Goal: Task Accomplishment & Management: Use online tool/utility

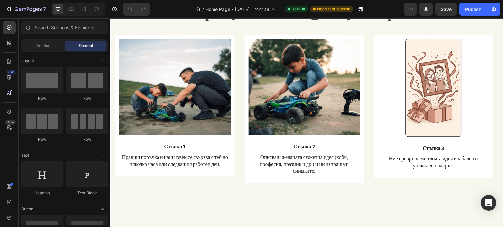
scroll to position [569, 0]
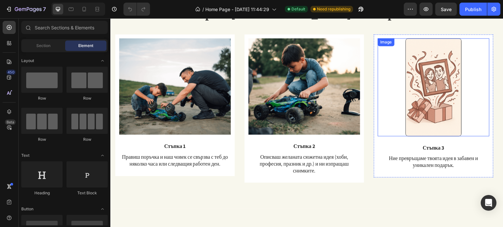
click at [420, 102] on img at bounding box center [433, 87] width 56 height 98
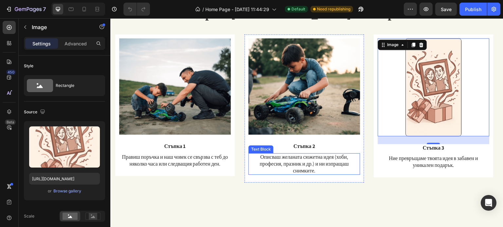
click at [298, 165] on p "Описваш желаната сюжетна идея (хоби, професия, празник и др.) и ни изпращаш сни…" at bounding box center [304, 164] width 110 height 20
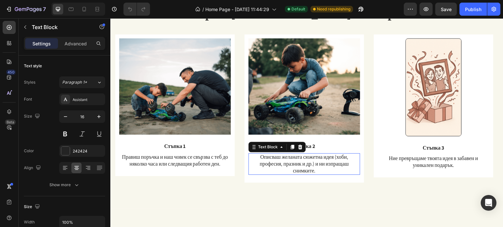
click at [298, 165] on p "Описваш желаната сюжетна идея (хоби, професия, празник и др.) и ни изпращаш сни…" at bounding box center [304, 164] width 110 height 20
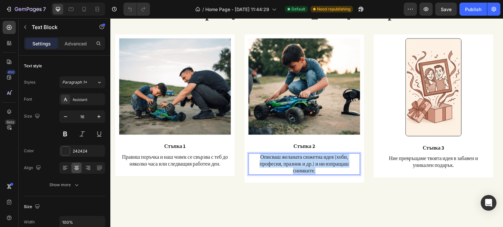
click at [298, 165] on p "Описваш желаната сюжетна идея (хоби, професия, празник и др.) и ни изпращаш сни…" at bounding box center [304, 164] width 110 height 20
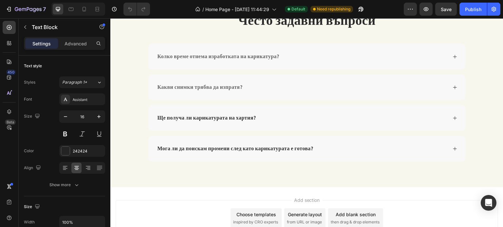
scroll to position [885, 0]
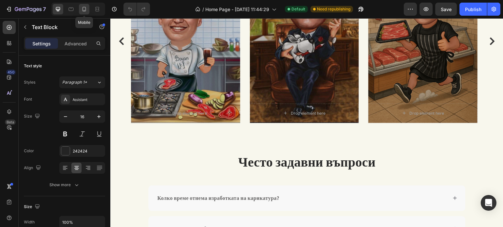
click at [84, 9] on icon at bounding box center [84, 9] width 7 height 7
type input "14"
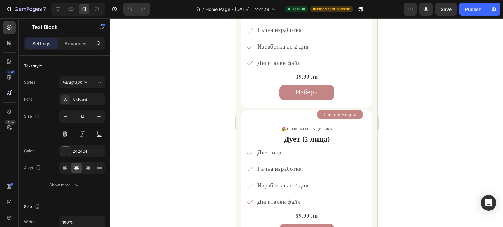
scroll to position [1532, 0]
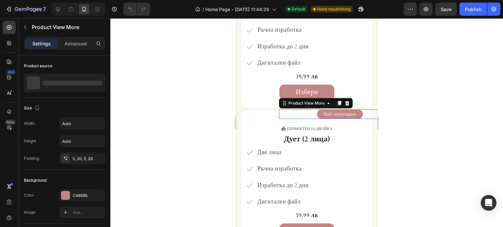
click at [312, 110] on div "Най-популярно" at bounding box center [339, 115] width 122 height 10
click at [316, 110] on button "Най-популярно" at bounding box center [339, 115] width 46 height 10
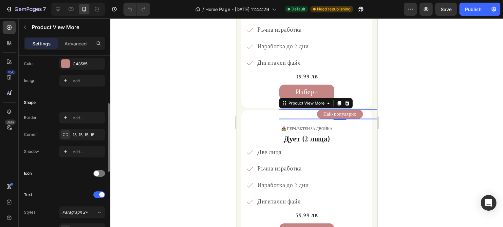
scroll to position [163, 0]
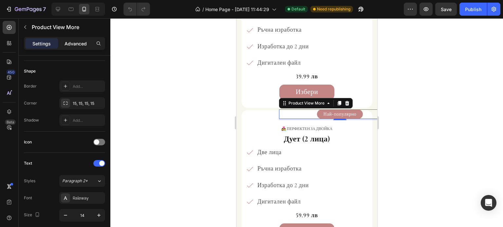
click at [78, 41] on p "Advanced" at bounding box center [75, 43] width 22 height 7
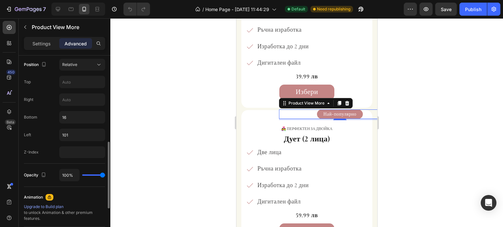
scroll to position [242, 0]
click at [73, 119] on input "16" at bounding box center [82, 117] width 45 height 12
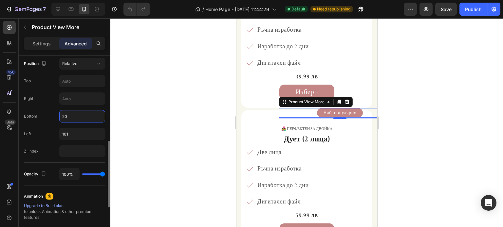
type input "2"
type input "1"
type input "12"
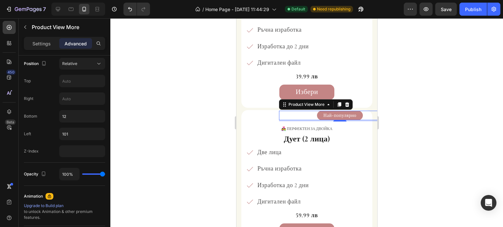
drag, startPoint x: 395, startPoint y: 99, endPoint x: 101, endPoint y: 96, distance: 294.2
click at [395, 99] on div at bounding box center [306, 122] width 392 height 209
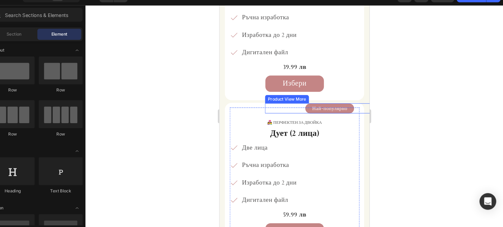
click at [300, 98] on button "Най-популярно" at bounding box center [323, 103] width 46 height 10
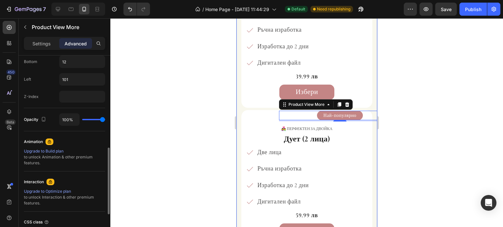
scroll to position [297, 0]
click at [85, 61] on input "12" at bounding box center [82, 62] width 45 height 12
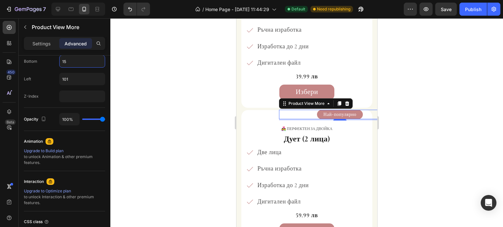
type input "1"
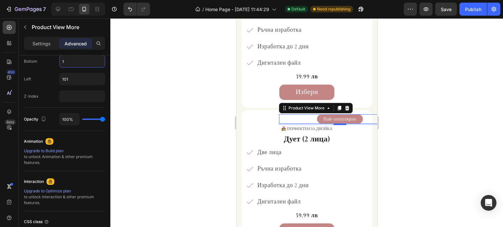
type input "13"
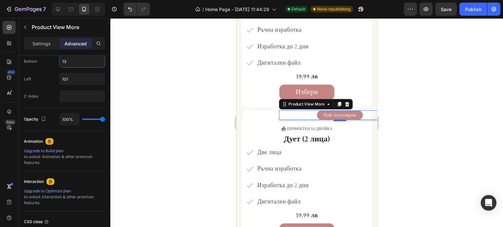
click at [442, 92] on div at bounding box center [306, 122] width 392 height 209
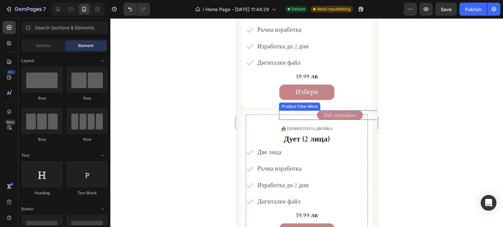
click at [316, 114] on button "Най-популярно" at bounding box center [339, 116] width 46 height 10
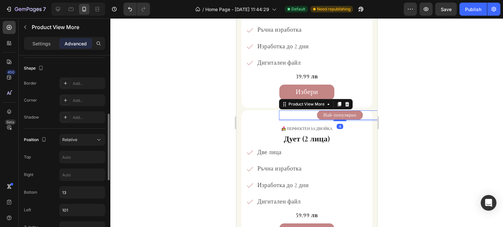
scroll to position [171, 0]
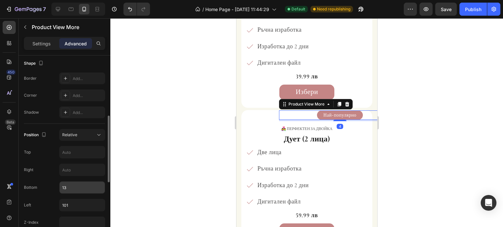
click at [85, 187] on input "13" at bounding box center [82, 188] width 45 height 12
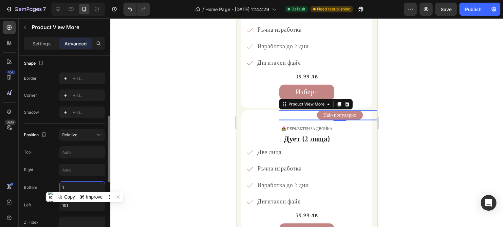
type input "14"
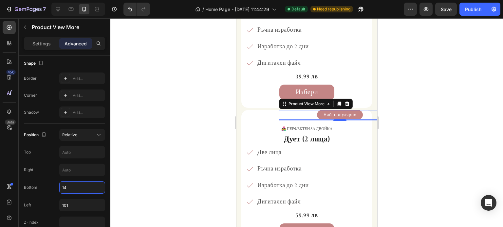
click at [413, 103] on div at bounding box center [306, 122] width 392 height 209
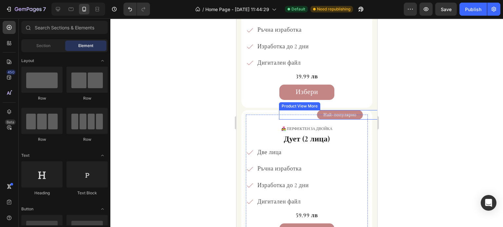
click at [316, 110] on button "Най-популярно" at bounding box center [339, 115] width 46 height 10
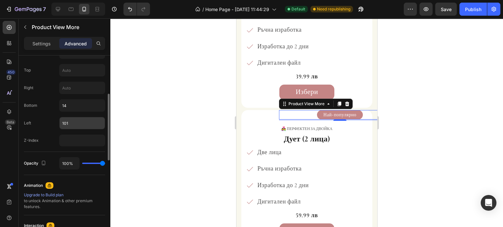
scroll to position [215, 0]
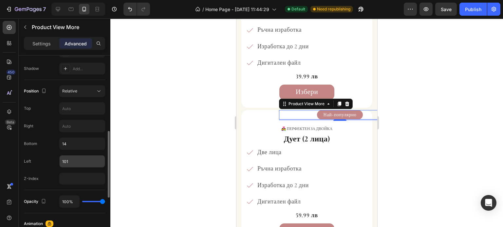
click at [72, 160] on input "101" at bounding box center [82, 162] width 45 height 12
type input "1"
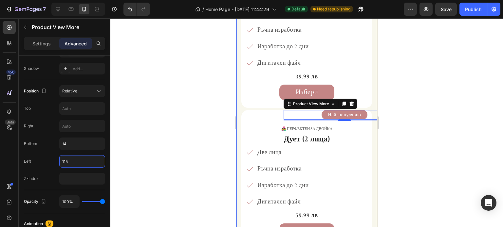
type input "115"
click at [391, 122] on div at bounding box center [306, 122] width 392 height 209
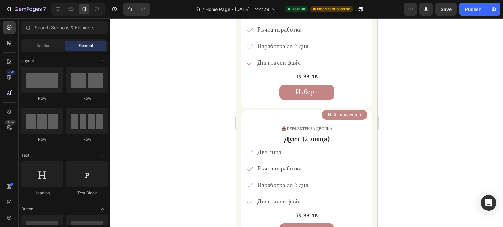
click at [479, 94] on div at bounding box center [306, 122] width 392 height 209
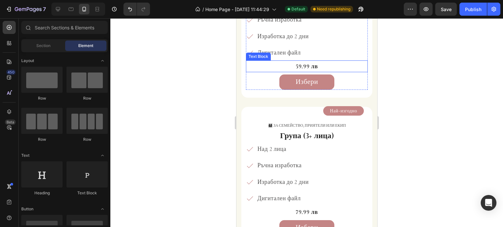
scroll to position [1680, 0]
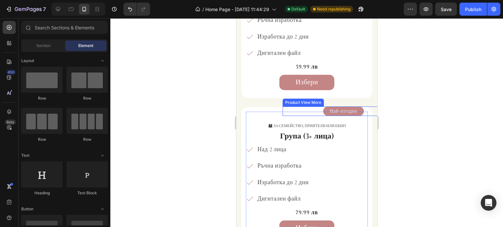
click at [323, 108] on button "Най-изгодно" at bounding box center [343, 112] width 40 height 10
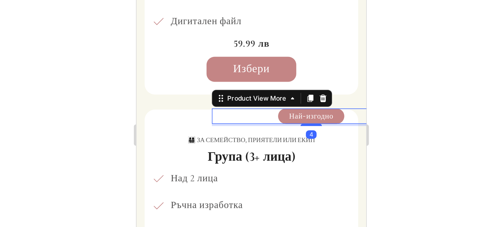
click at [394, 103] on div at bounding box center [306, 122] width 392 height 209
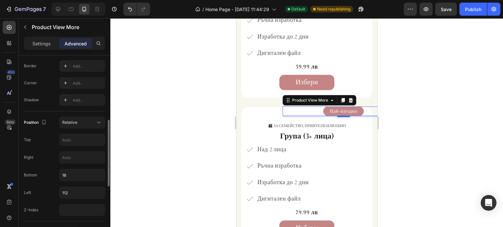
scroll to position [183, 0]
click at [70, 172] on input "16" at bounding box center [82, 175] width 45 height 12
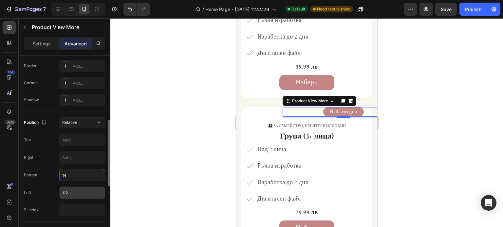
type input "14"
click at [91, 191] on input "112" at bounding box center [82, 193] width 45 height 12
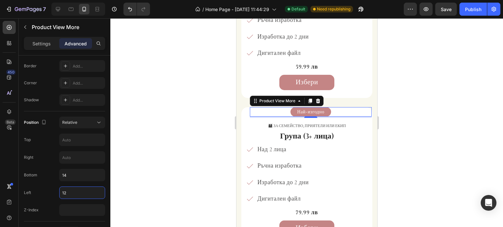
type input "124"
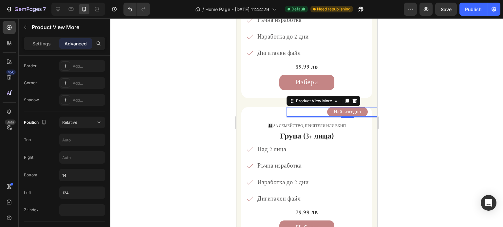
click at [407, 87] on div at bounding box center [306, 122] width 392 height 209
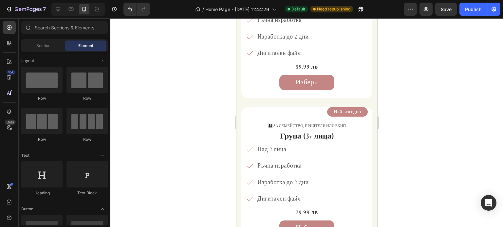
click at [407, 87] on div at bounding box center [306, 122] width 392 height 209
click at [404, 87] on div at bounding box center [306, 122] width 392 height 209
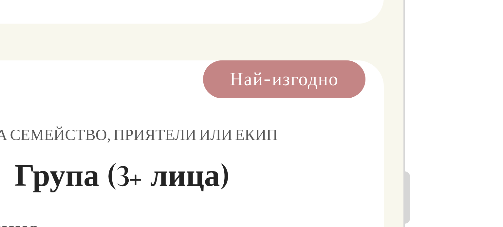
scroll to position [1703, 0]
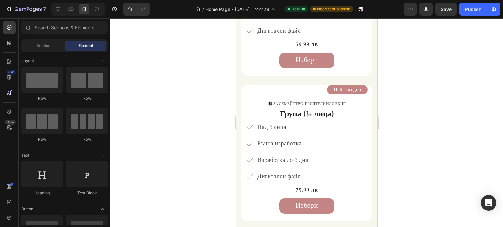
click at [415, 91] on div at bounding box center [306, 122] width 392 height 209
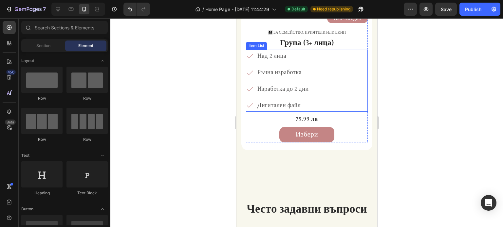
scroll to position [1774, 0]
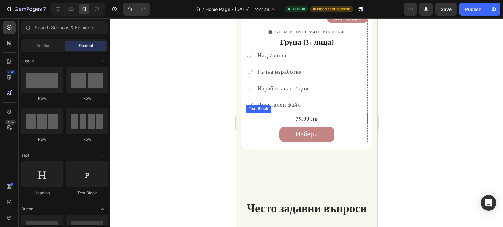
click at [312, 114] on p "79.99 лв" at bounding box center [306, 119] width 120 height 10
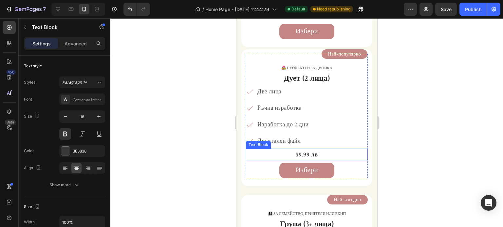
scroll to position [1593, 0]
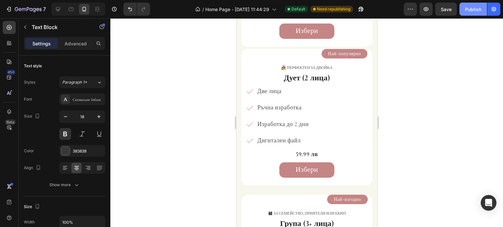
click at [474, 8] on div "Publish" at bounding box center [473, 9] width 16 height 7
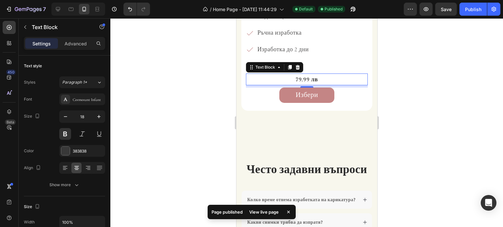
scroll to position [1813, 0]
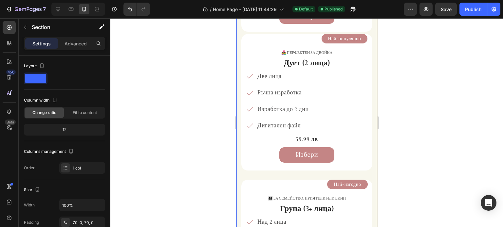
scroll to position [1609, 0]
click at [240, 116] on div "🎁 за подарък Text Block Соло (1 лице) Heading Едно лице Ръчна изработка Изработ…" at bounding box center [306, 111] width 141 height 427
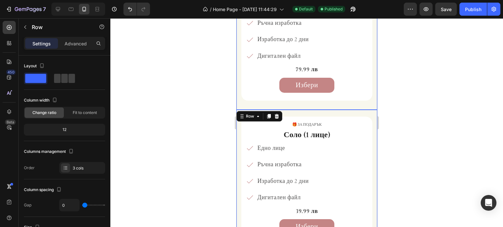
scroll to position [1397, 0]
click at [332, 101] on div "Най-изгодно Product View More 👨‍👩‍👧‍👦 За семейство, приятели или екип Text Bloc…" at bounding box center [306, 37] width 131 height 146
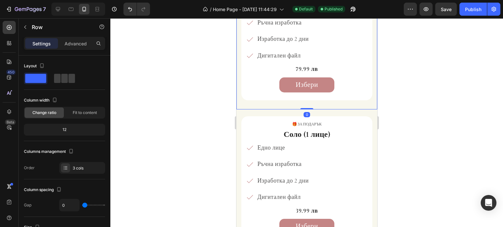
scroll to position [183, 0]
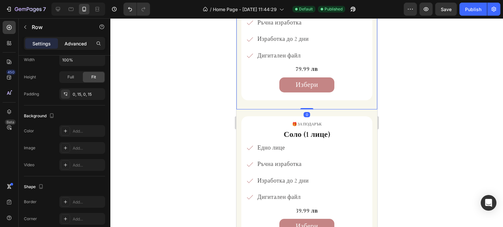
click at [81, 45] on p "Advanced" at bounding box center [75, 43] width 22 height 7
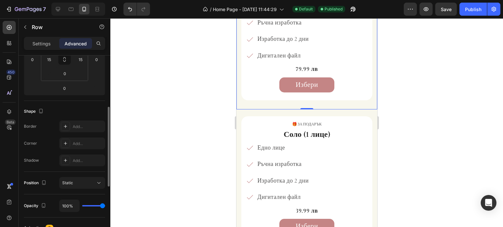
scroll to position [0, 0]
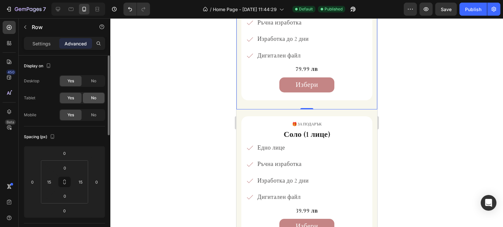
click at [88, 94] on div "No" at bounding box center [94, 98] width 22 height 10
click at [90, 113] on div "No" at bounding box center [94, 115] width 22 height 10
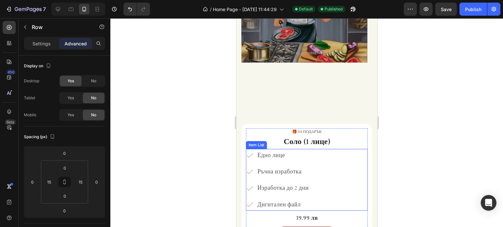
scroll to position [962, 0]
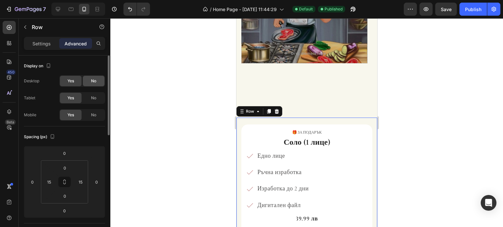
click at [85, 77] on div "No" at bounding box center [94, 81] width 22 height 10
click at [198, 96] on div at bounding box center [306, 122] width 392 height 209
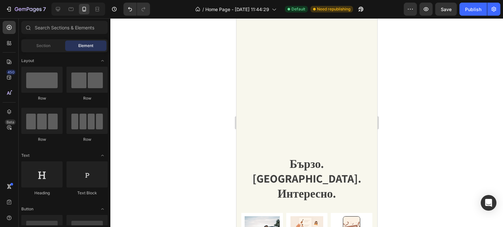
scroll to position [572, 0]
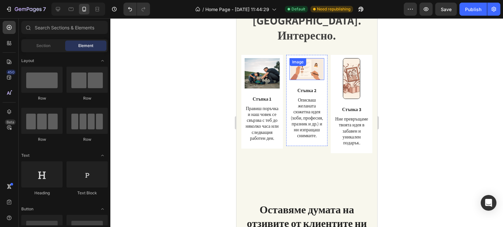
click at [307, 60] on img at bounding box center [306, 69] width 33 height 22
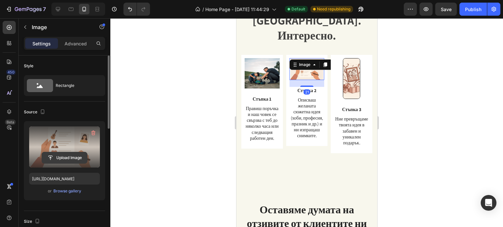
click at [73, 161] on input "file" at bounding box center [64, 157] width 45 height 11
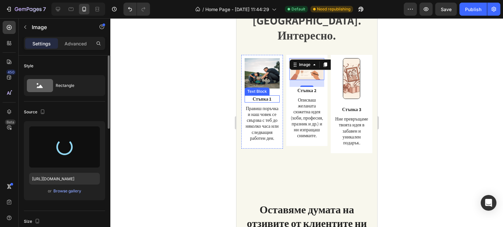
type input "[URL][DOMAIN_NAME]"
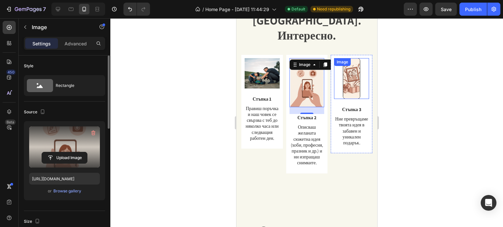
click at [355, 70] on img at bounding box center [350, 78] width 17 height 41
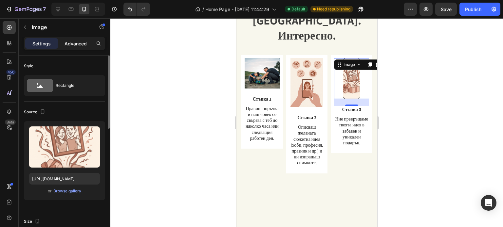
click at [72, 47] on div "Advanced" at bounding box center [75, 43] width 33 height 10
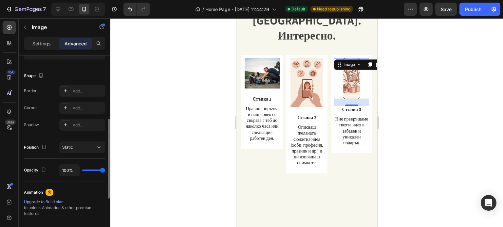
scroll to position [159, 0]
click at [46, 49] on div "Settings Advanced" at bounding box center [64, 43] width 81 height 13
click at [44, 42] on p "Settings" at bounding box center [41, 43] width 18 height 7
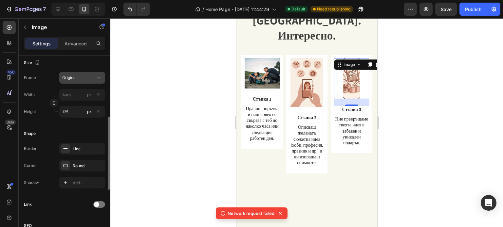
click at [77, 78] on div "Original" at bounding box center [78, 78] width 32 height 6
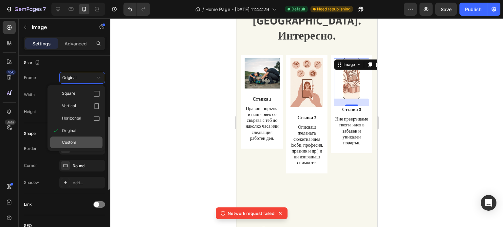
click at [75, 148] on div "Custom" at bounding box center [76, 143] width 52 height 12
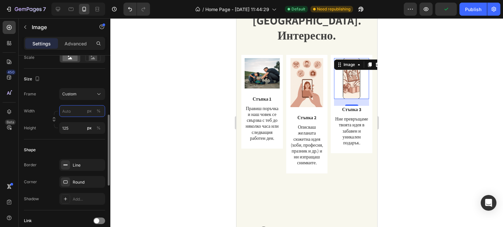
click at [72, 109] on input "px %" at bounding box center [82, 111] width 46 height 12
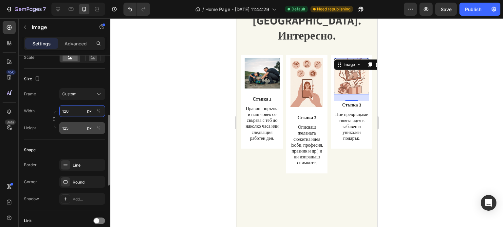
type input "120"
click at [73, 128] on input "125" at bounding box center [82, 128] width 46 height 12
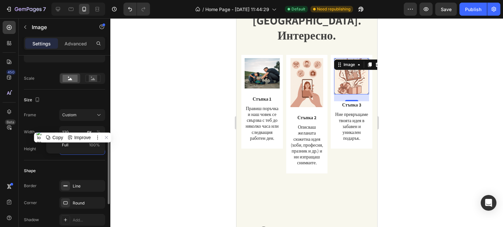
scroll to position [138, 0]
click at [89, 82] on div at bounding box center [93, 79] width 20 height 10
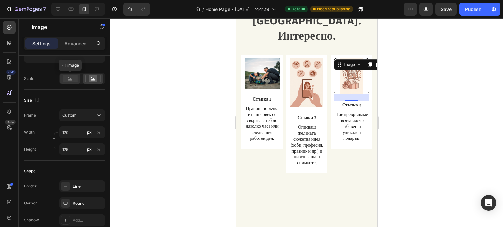
click at [69, 77] on rect at bounding box center [69, 78] width 15 height 7
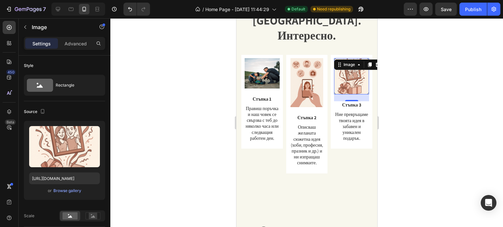
scroll to position [0, 0]
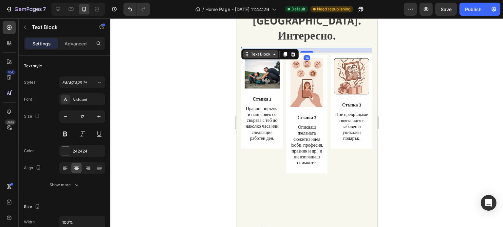
click at [262, 49] on div "Text Block" at bounding box center [269, 54] width 57 height 10
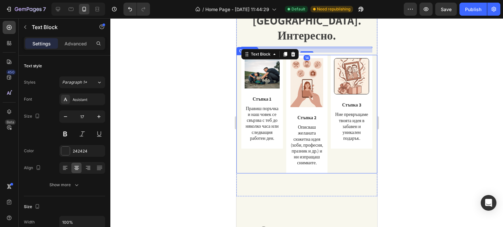
click at [238, 55] on div "Image Стъпка 1 Text Block Правиш поръчка и наш човек се свързва с теб до няколк…" at bounding box center [306, 114] width 141 height 119
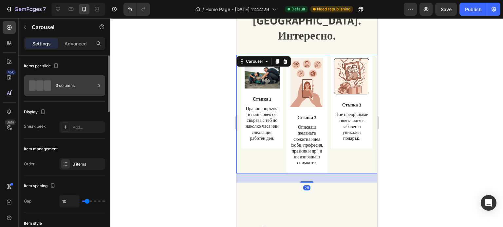
click at [43, 85] on span at bounding box center [39, 85] width 7 height 10
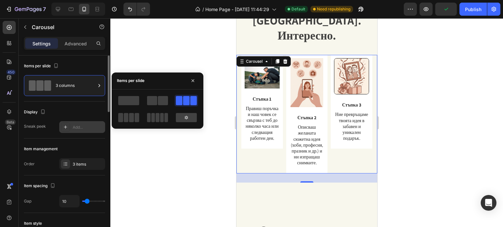
click at [78, 126] on div "Add..." at bounding box center [88, 128] width 31 height 6
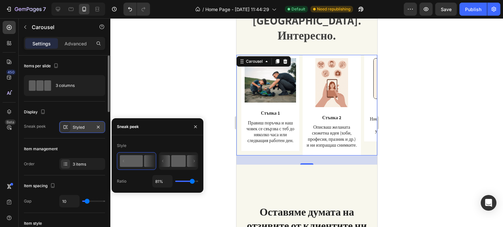
click at [182, 165] on rect at bounding box center [178, 161] width 14 height 12
type input "50%"
type input "50"
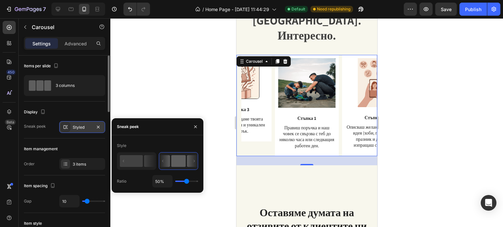
type input "45%"
type input "45"
type input "1%"
type input "1"
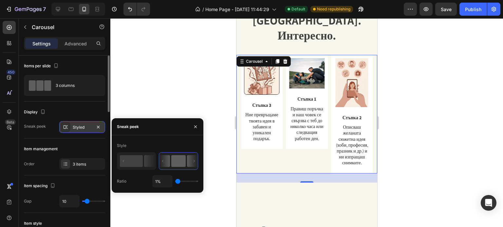
type input "31%"
type input "31"
type input "38%"
type input "38"
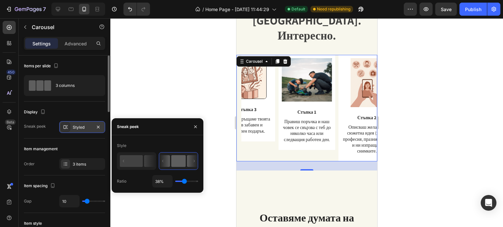
type input "40%"
type input "40"
type input "41%"
type input "41"
type input "42%"
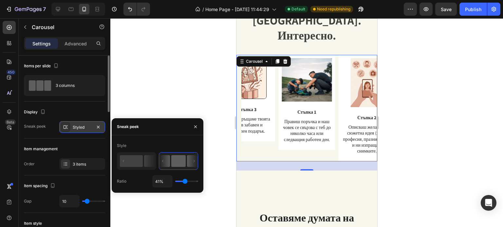
type input "42"
type input "44%"
type input "44"
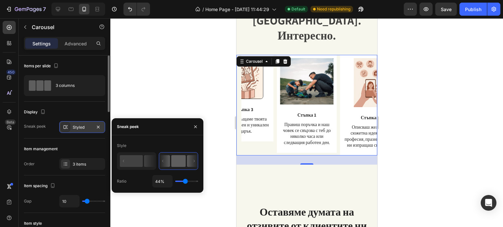
type input "47%"
type input "47"
type input "48%"
type input "48"
type input "50%"
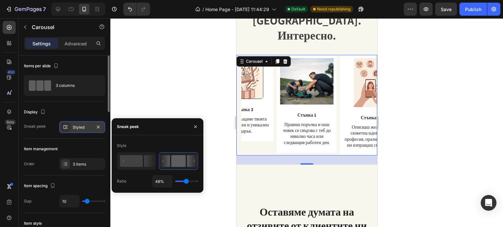
type input "50"
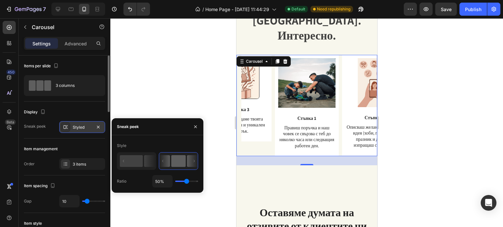
type input "51%"
type input "51"
type input "53%"
type input "53"
type input "56%"
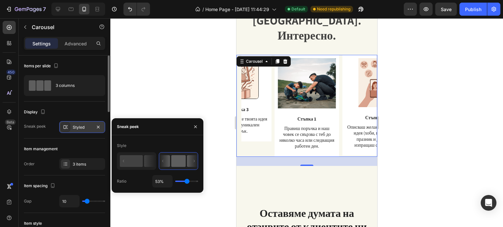
type input "56"
type input "54%"
type input "54"
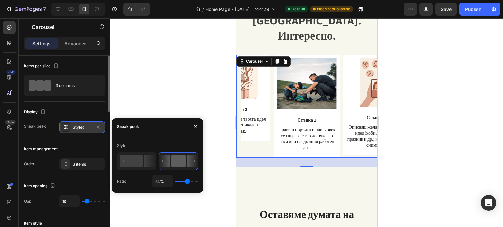
type input "53%"
type input "53"
type input "48%"
type input "48"
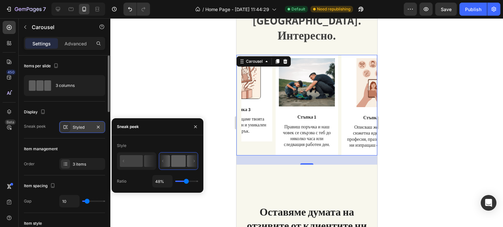
type input "47%"
type input "47"
type input "48%"
type input "48"
type input "50%"
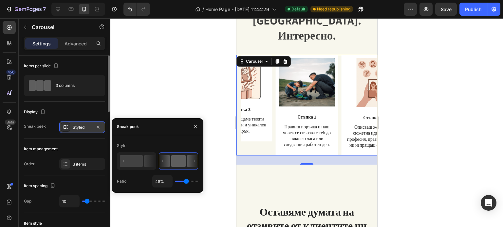
type input "50"
type input "51%"
type input "51"
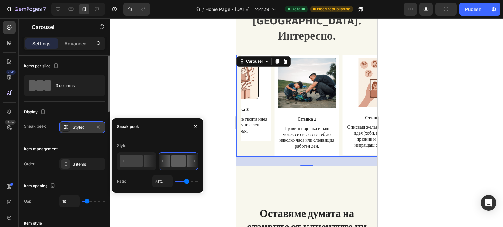
type input "60%"
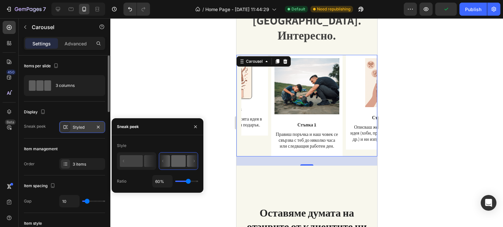
drag, startPoint x: 186, startPoint y: 183, endPoint x: 188, endPoint y: 187, distance: 5.4
type input "60"
click at [188, 182] on input "range" at bounding box center [186, 181] width 23 height 1
click at [191, 127] on button "button" at bounding box center [195, 127] width 10 height 10
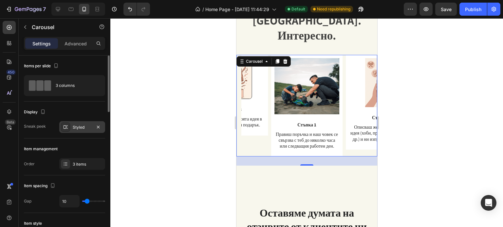
type input "12"
type input "6"
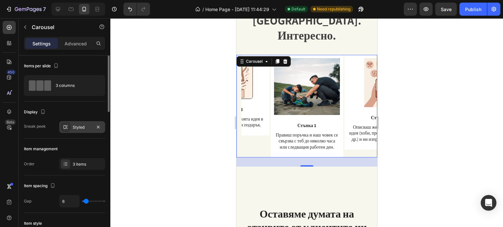
type input "4"
type input "3"
type input "0"
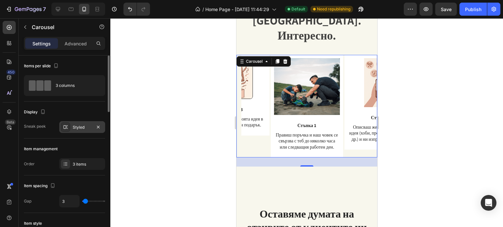
type input "0"
type input "1"
type input "26"
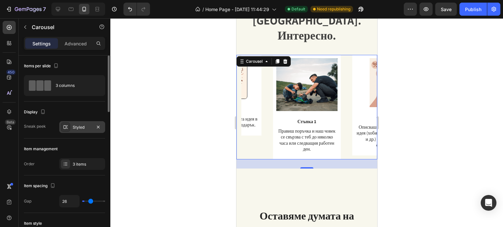
type input "35"
type input "37"
type input "41"
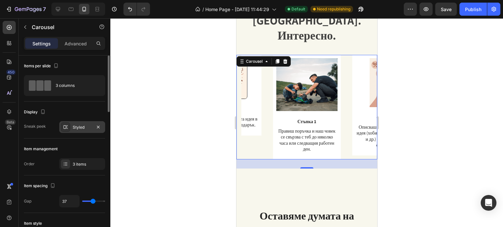
type input "41"
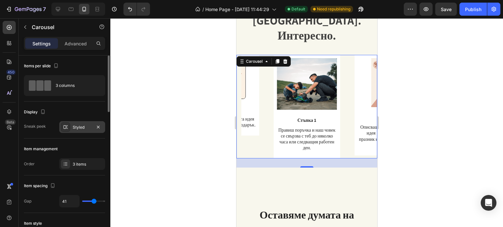
type input "44"
type input "47"
type input "51"
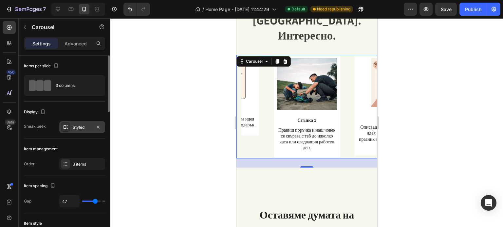
type input "51"
type input "54"
type input "57"
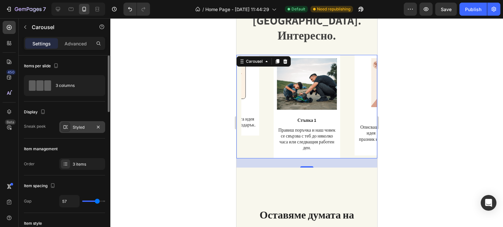
type input "61"
type input "63"
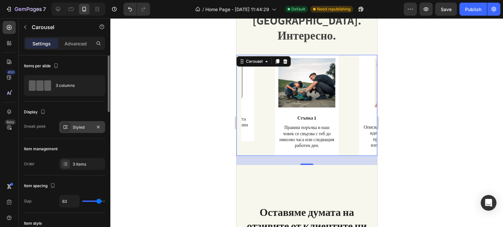
type input "68"
type input "69"
type input "70"
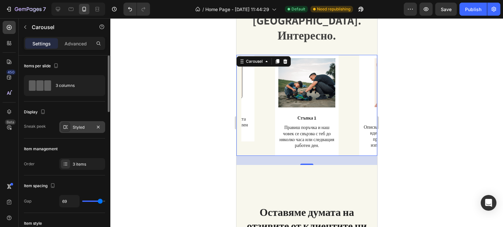
type input "70"
type input "71"
type input "73"
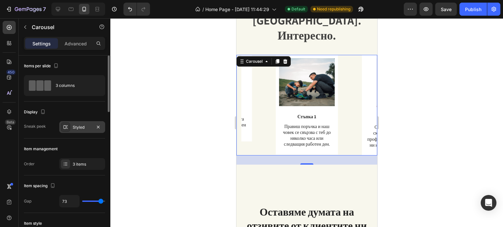
type input "74"
type input "76"
type input "62"
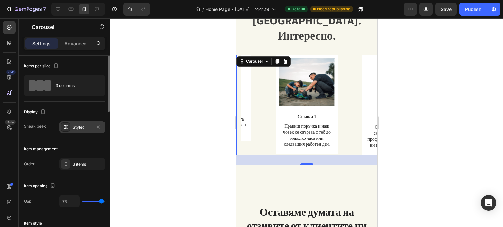
type input "62"
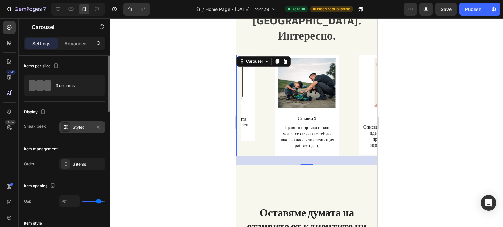
type input "61"
type input "60"
type input "58"
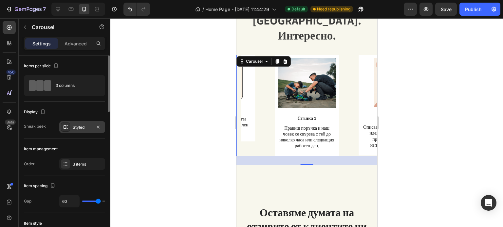
type input "58"
type input "49"
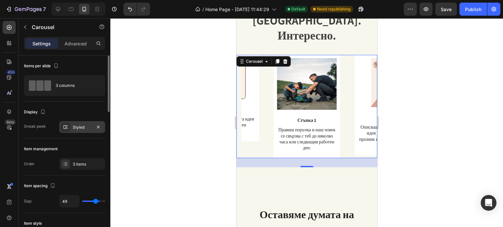
type input "45"
type input "43"
type input "39"
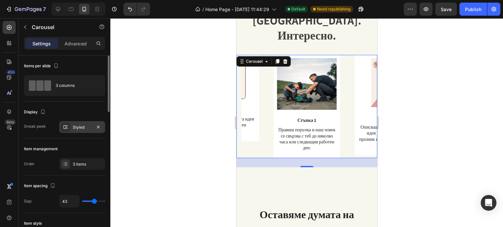
type input "39"
type input "36"
type input "35"
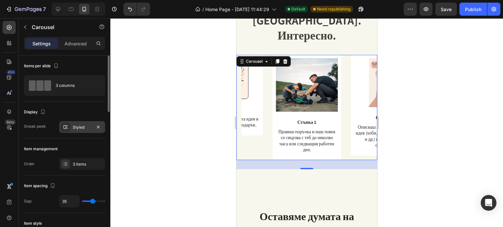
type input "30"
type input "29"
type input "28"
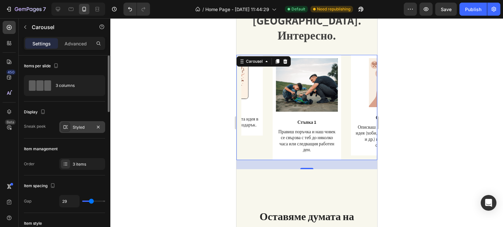
type input "28"
type input "26"
type input "25"
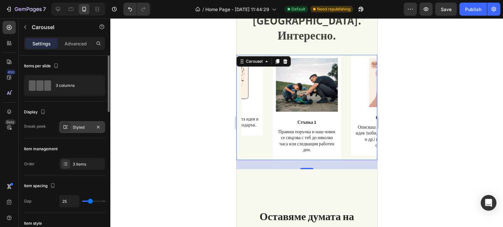
type input "24"
type input "22"
type input "20"
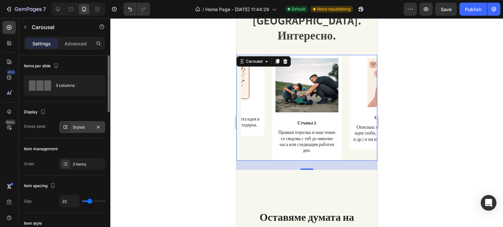
type input "20"
type input "19"
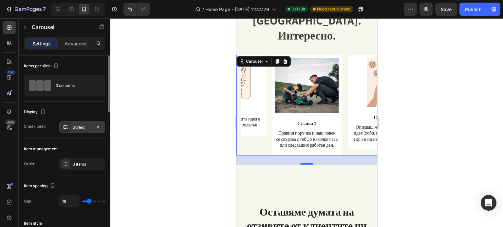
type input "18"
type input "19"
type input "20"
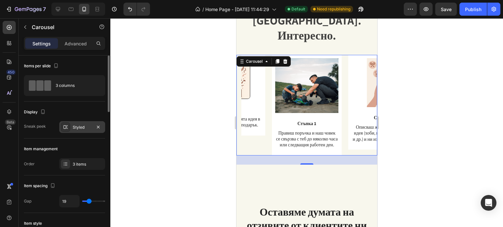
type input "20"
type input "18"
type input "17"
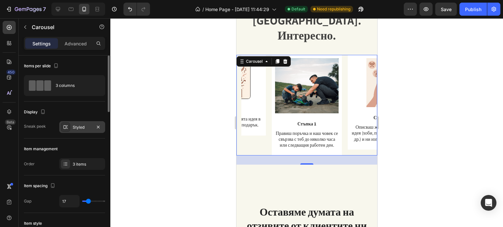
type input "16"
type input "15"
type input "13"
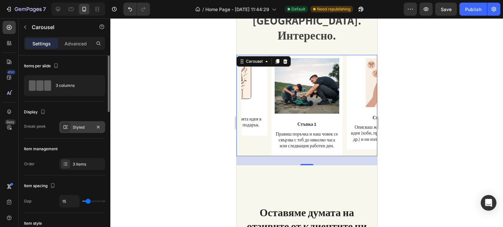
type input "13"
type input "12"
type input "11"
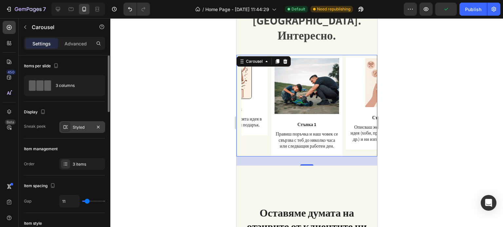
type input "10"
type input "7"
type input "9"
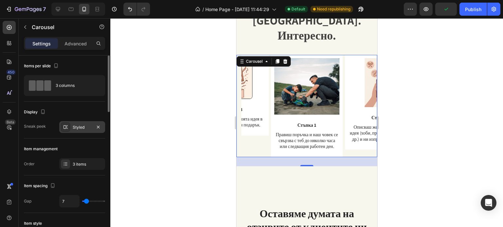
type input "9"
type input "10"
drag, startPoint x: 88, startPoint y: 202, endPoint x: 87, endPoint y: 205, distance: 3.7
click at [87, 202] on input "range" at bounding box center [93, 201] width 23 height 1
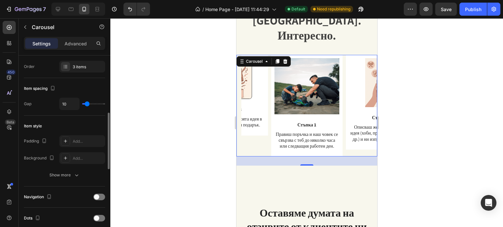
scroll to position [187, 0]
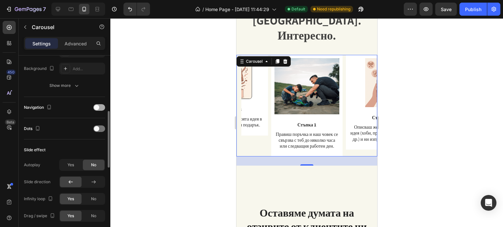
click at [102, 105] on div at bounding box center [99, 107] width 12 height 7
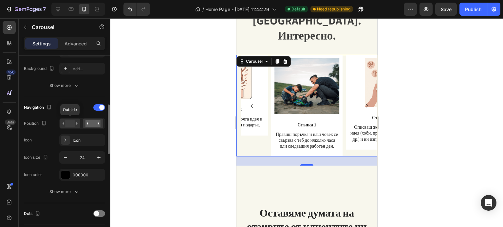
click at [71, 126] on rect at bounding box center [69, 123] width 9 height 7
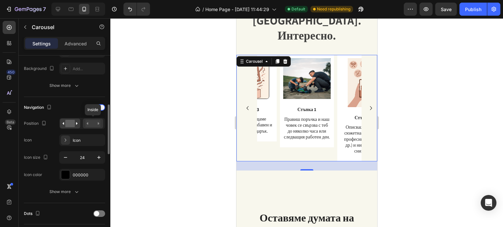
click at [96, 123] on rect at bounding box center [92, 123] width 15 height 7
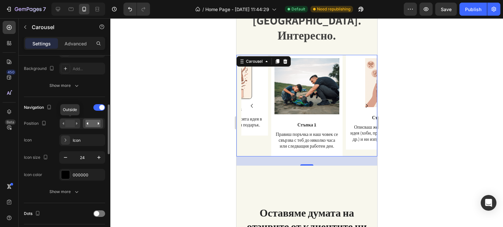
click at [79, 122] on div at bounding box center [70, 124] width 20 height 10
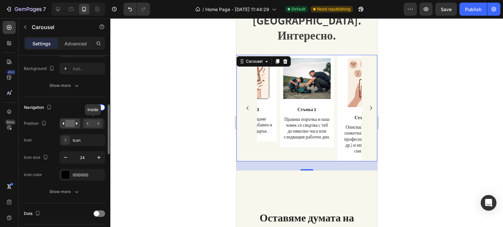
click at [88, 123] on icon at bounding box center [88, 123] width 2 height 2
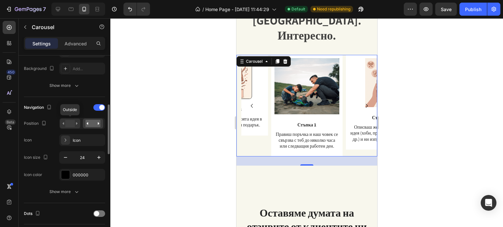
click at [70, 122] on rect at bounding box center [69, 123] width 9 height 7
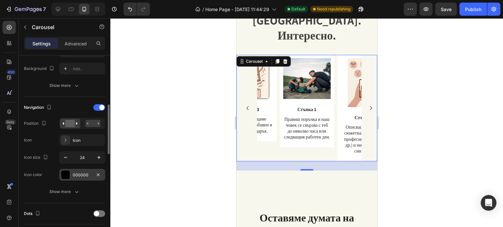
click at [70, 178] on div "000000" at bounding box center [82, 175] width 46 height 12
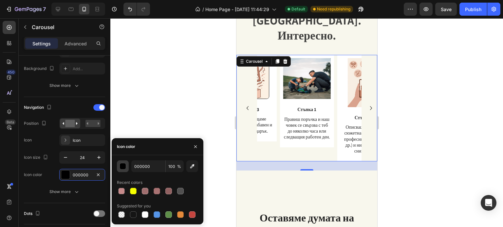
click at [124, 167] on div "button" at bounding box center [123, 167] width 7 height 7
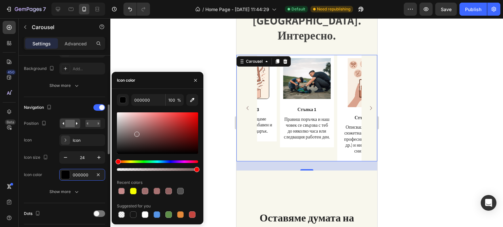
drag, startPoint x: 136, startPoint y: 133, endPoint x: 103, endPoint y: 77, distance: 65.4
click at [103, 77] on div "450 Beta Sections(18) Elements(83) Section Element Hero Section Product Detail …" at bounding box center [55, 122] width 110 height 209
drag, startPoint x: 124, startPoint y: 137, endPoint x: 114, endPoint y: 170, distance: 34.5
click at [114, 170] on div "FFFFFF 100 % Recent colors Suggested for you" at bounding box center [158, 156] width 92 height 125
type input "000000"
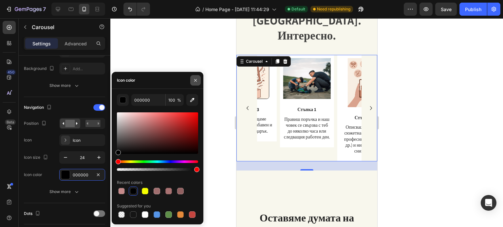
click at [193, 79] on icon "button" at bounding box center [195, 80] width 5 height 5
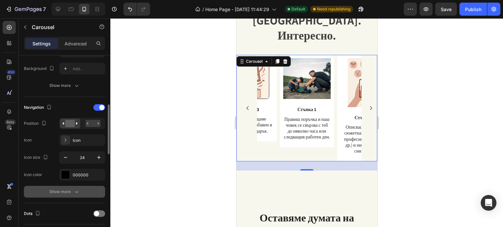
click at [76, 189] on icon "button" at bounding box center [76, 192] width 7 height 7
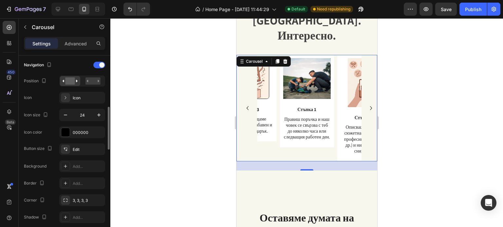
scroll to position [229, 0]
click at [80, 150] on div "Edit" at bounding box center [88, 150] width 31 height 6
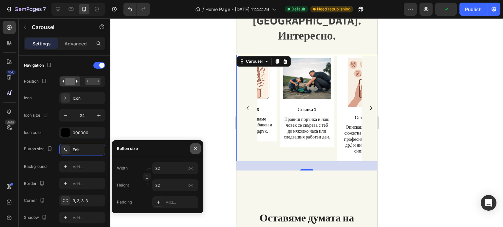
click at [198, 147] on button "button" at bounding box center [195, 149] width 10 height 10
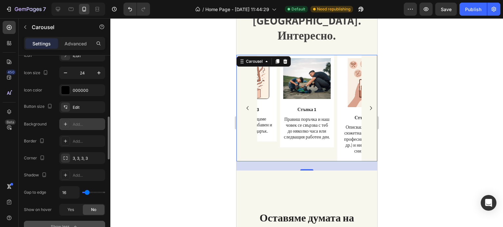
scroll to position [272, 0]
type input "32"
type input "114"
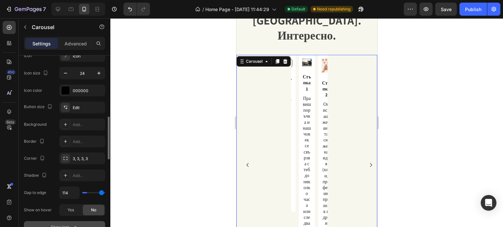
type input "120"
type input "118"
type input "91"
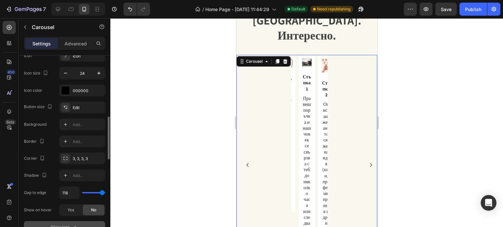
type input "91"
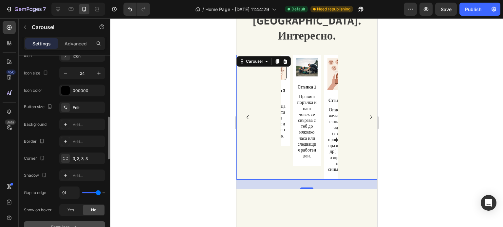
type input "84"
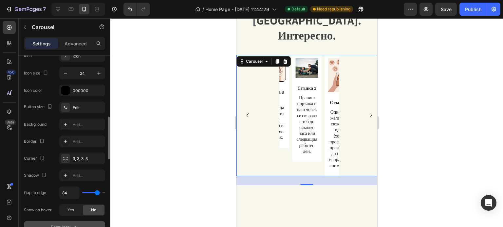
type input "82"
type input "77"
type input "72"
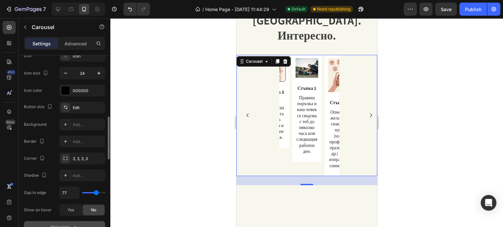
type input "72"
type input "68"
type input "64"
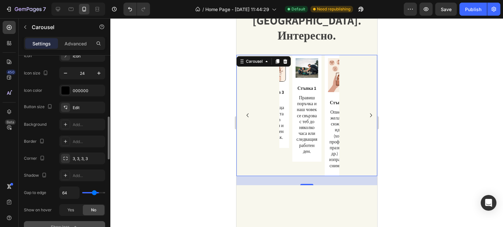
type input "57"
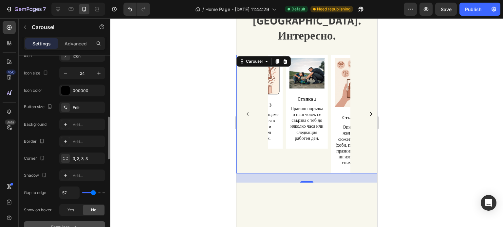
type input "50"
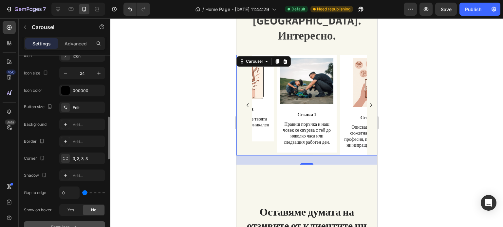
drag, startPoint x: 88, startPoint y: 192, endPoint x: 78, endPoint y: 195, distance: 10.2
click at [82, 194] on input "range" at bounding box center [93, 192] width 23 height 1
click at [369, 103] on icon "Carousel Next Arrow" at bounding box center [370, 105] width 2 height 4
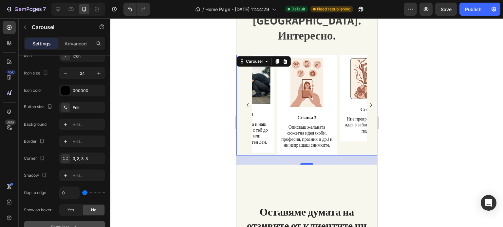
click at [369, 103] on icon "Carousel Next Arrow" at bounding box center [370, 105] width 2 height 4
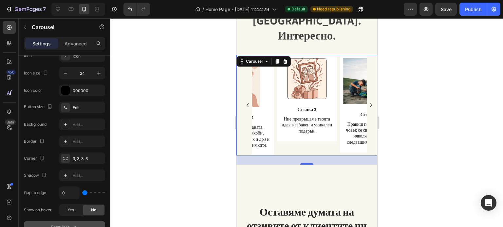
click at [369, 103] on icon "Carousel Next Arrow" at bounding box center [370, 105] width 2 height 4
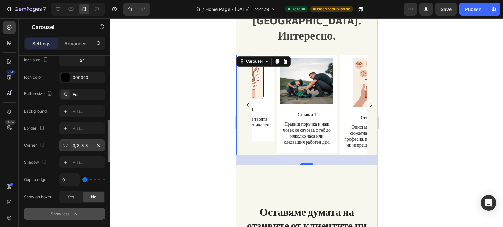
scroll to position [288, 0]
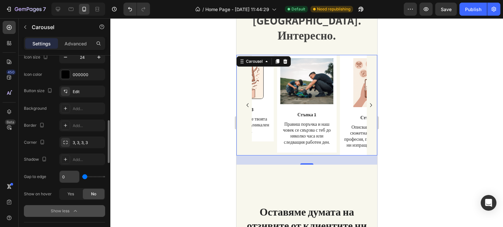
drag, startPoint x: 85, startPoint y: 177, endPoint x: 78, endPoint y: 174, distance: 8.2
click at [82, 176] on input "range" at bounding box center [93, 176] width 23 height 1
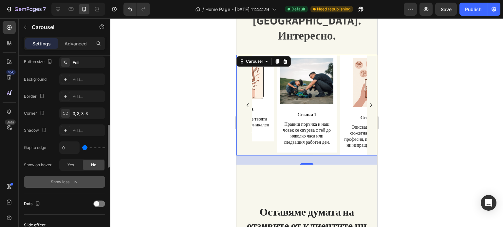
scroll to position [318, 0]
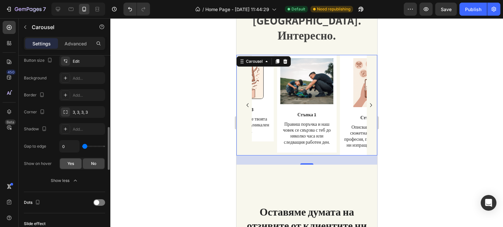
click at [71, 162] on span "Yes" at bounding box center [70, 164] width 7 height 6
click at [88, 164] on div "No" at bounding box center [94, 164] width 22 height 10
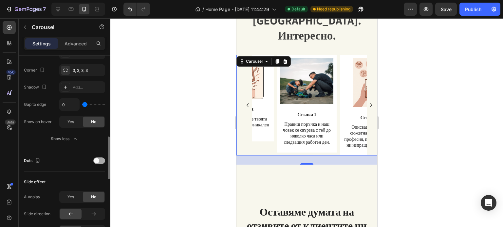
click at [99, 160] on div at bounding box center [99, 161] width 12 height 7
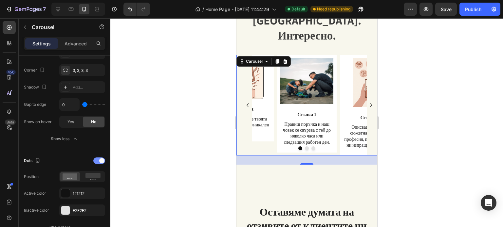
click at [99, 160] on span at bounding box center [101, 160] width 5 height 5
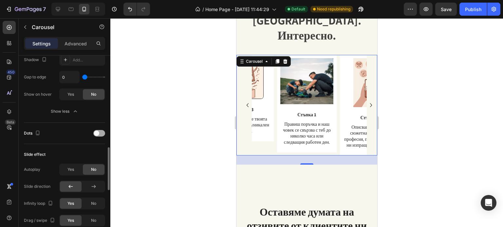
scroll to position [391, 0]
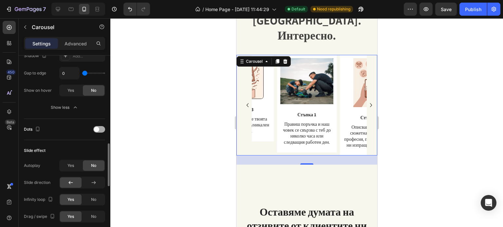
click at [96, 131] on div at bounding box center [99, 129] width 12 height 7
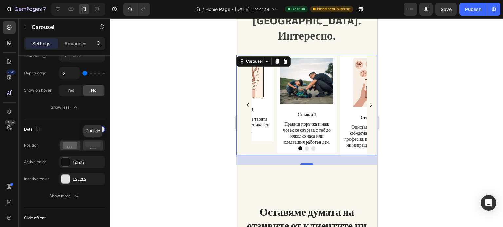
click at [92, 145] on rect at bounding box center [92, 144] width 15 height 5
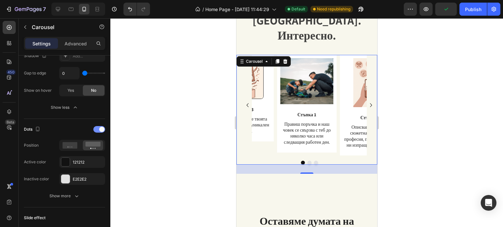
click at [99, 127] on div at bounding box center [99, 129] width 12 height 7
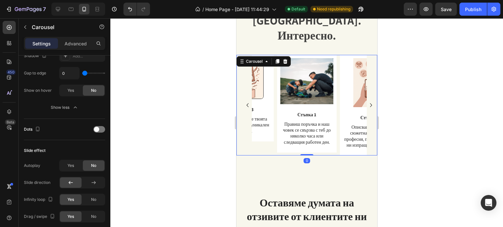
drag, startPoint x: 305, startPoint y: 149, endPoint x: 304, endPoint y: 133, distance: 15.4
click at [304, 133] on div "Image Стъпка 1 Text Block Правиш поръчка и наш човек се свързва с теб до няколк…" at bounding box center [306, 105] width 141 height 101
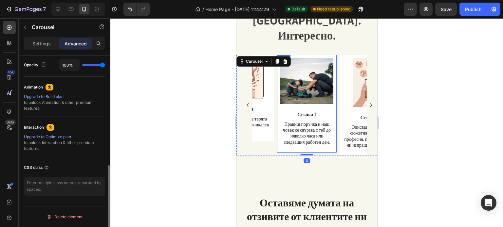
scroll to position [263, 0]
click at [247, 122] on div "Image Стъпка 1 Text Block Правиш поръчка и наш човек се свързва с теб до няколк…" at bounding box center [309, 105] width 136 height 101
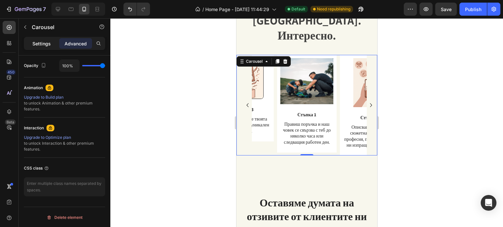
click at [36, 42] on p "Settings" at bounding box center [41, 43] width 18 height 7
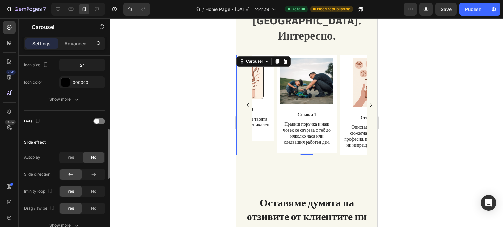
scroll to position [280, 0]
click at [79, 155] on div "Yes" at bounding box center [71, 157] width 22 height 10
click at [95, 156] on span "No" at bounding box center [93, 157] width 5 height 6
click at [92, 174] on icon at bounding box center [93, 174] width 7 height 7
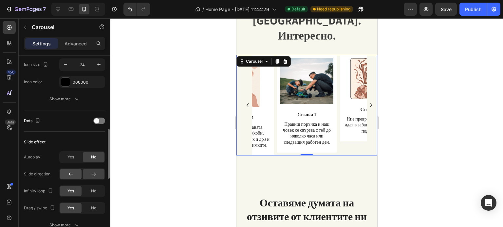
click at [73, 173] on icon at bounding box center [70, 174] width 7 height 7
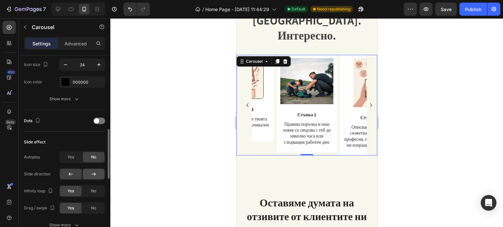
click at [92, 173] on icon at bounding box center [93, 174] width 7 height 7
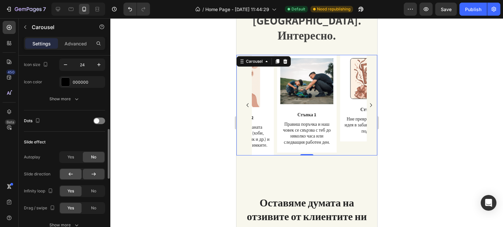
click at [71, 173] on icon at bounding box center [71, 174] width 4 height 3
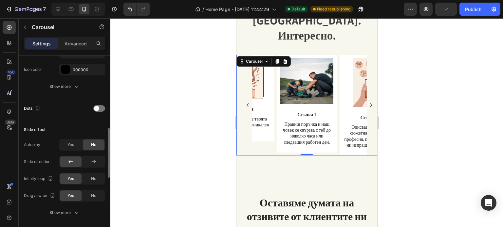
scroll to position [293, 0]
click at [89, 162] on div at bounding box center [94, 161] width 22 height 10
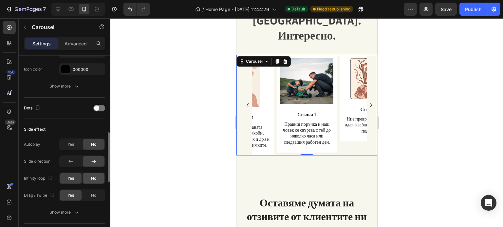
click at [92, 176] on span "No" at bounding box center [93, 179] width 5 height 6
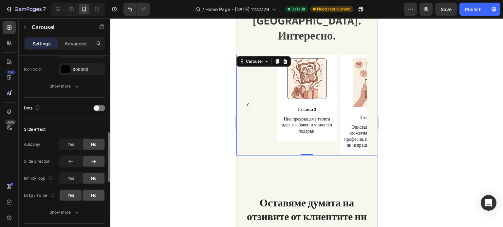
click at [94, 195] on span "No" at bounding box center [93, 196] width 5 height 6
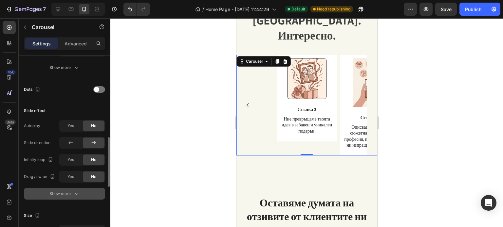
click at [74, 191] on icon "button" at bounding box center [76, 194] width 7 height 7
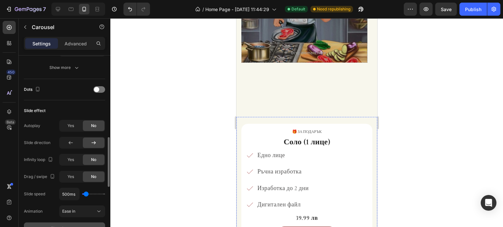
scroll to position [911, 0]
click at [475, 13] on button "Publish" at bounding box center [472, 9] width 27 height 13
